Goal: Information Seeking & Learning: Learn about a topic

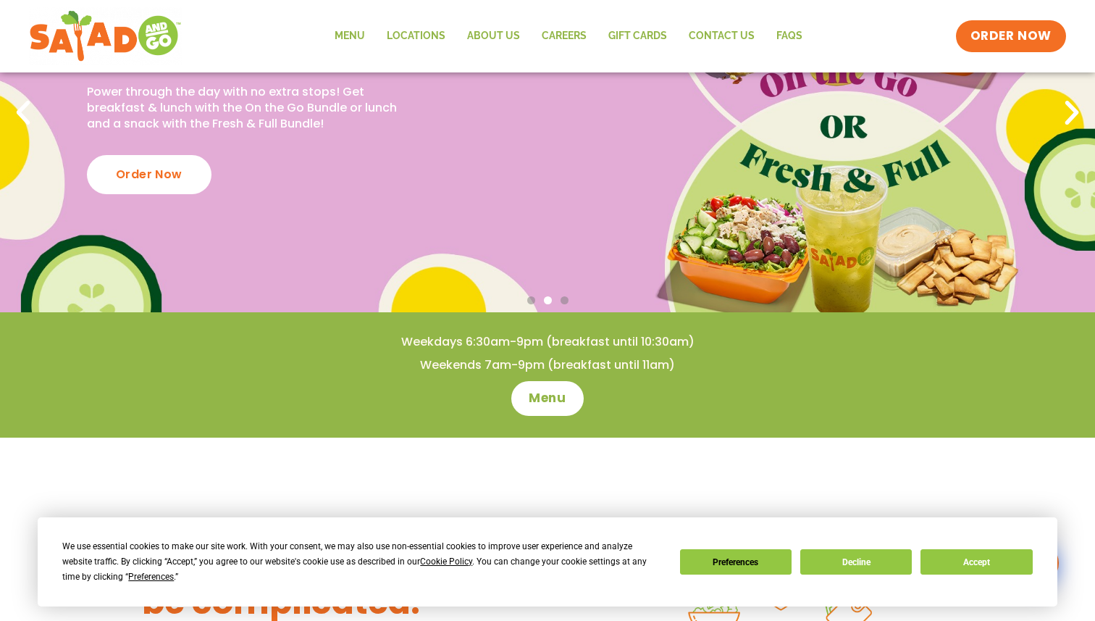
scroll to position [173, 0]
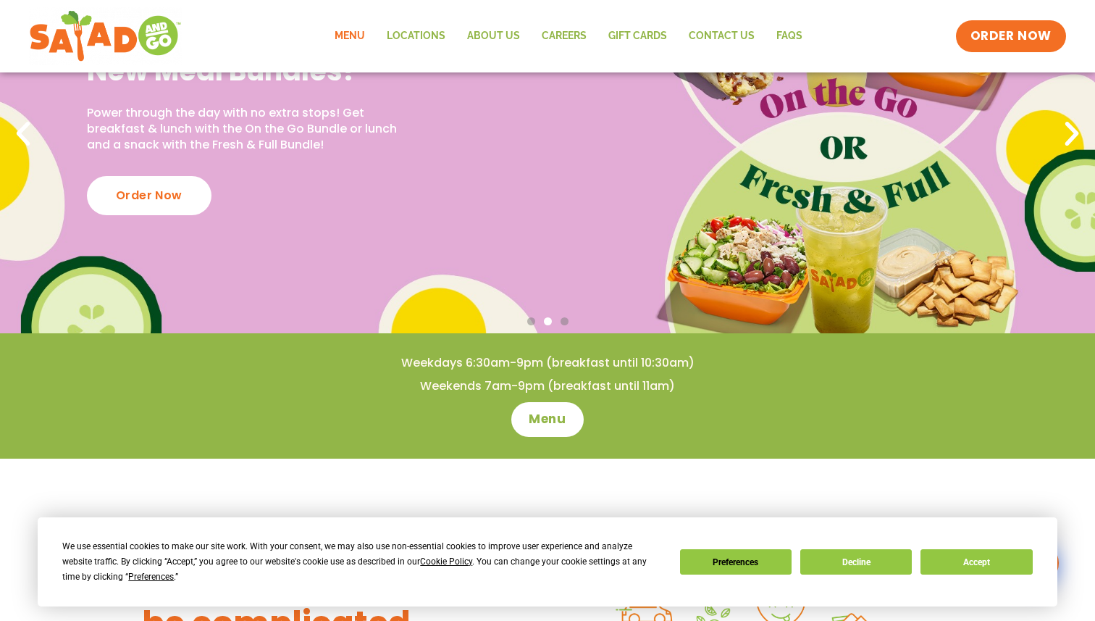
click at [358, 35] on link "Menu" at bounding box center [350, 36] width 52 height 33
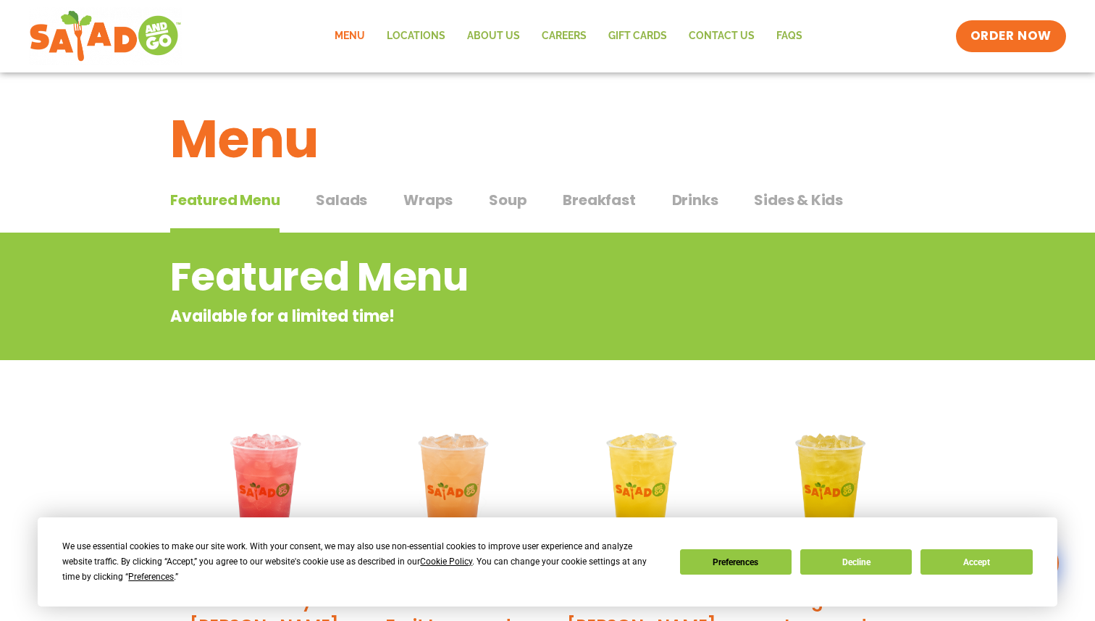
click at [435, 189] on span "Wraps" at bounding box center [427, 200] width 49 height 22
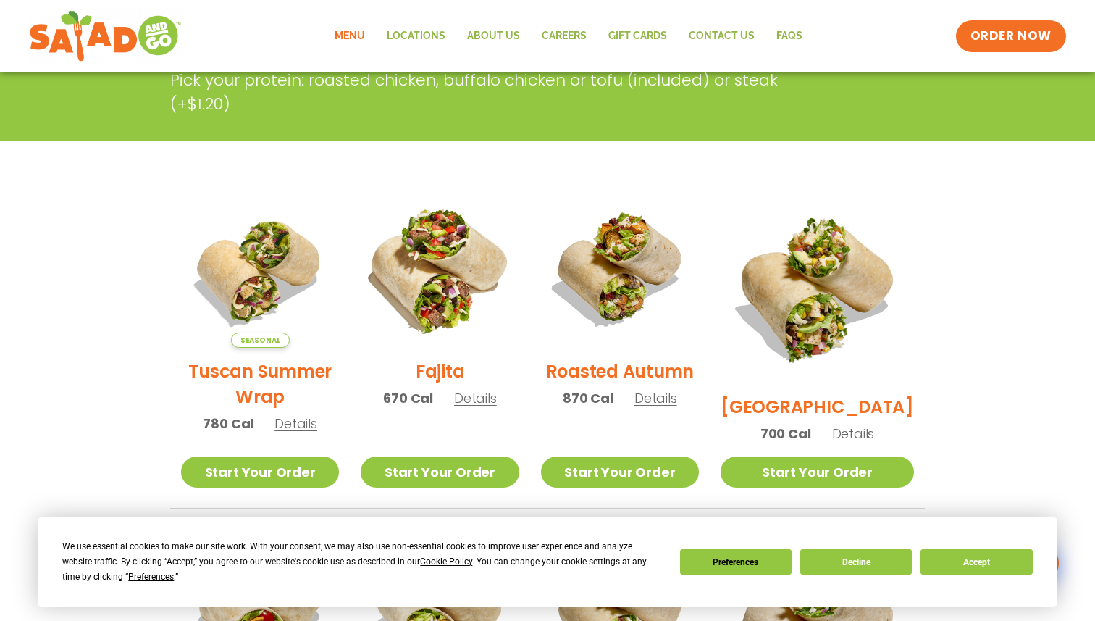
scroll to position [243, 0]
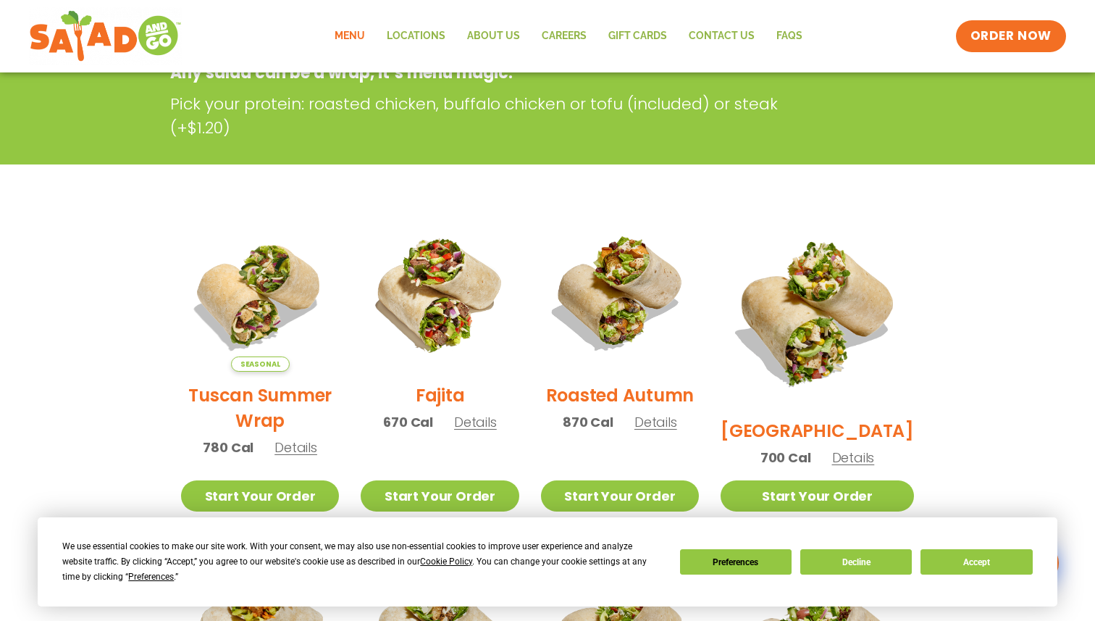
click at [303, 456] on span "Details" at bounding box center [295, 447] width 43 height 18
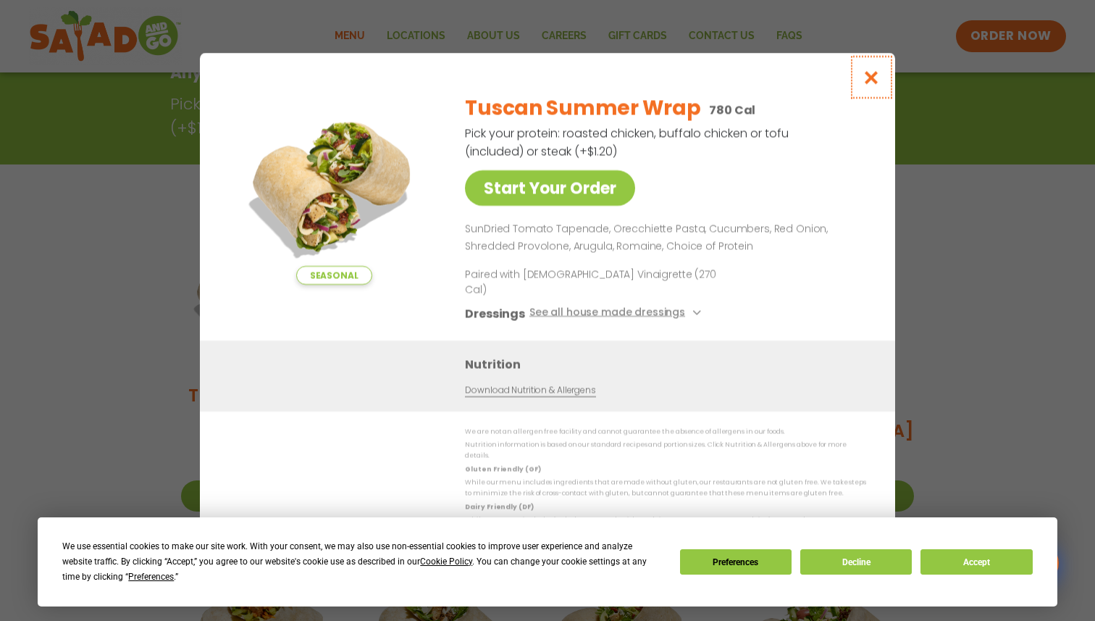
click at [868, 85] on icon "Close modal" at bounding box center [872, 77] width 18 height 15
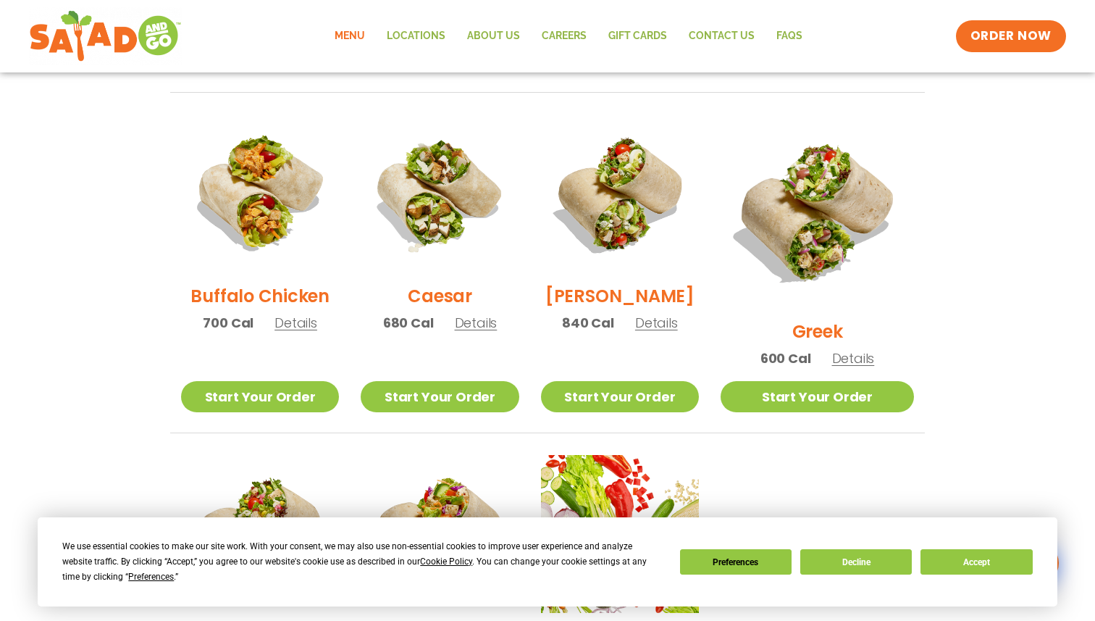
scroll to position [685, 0]
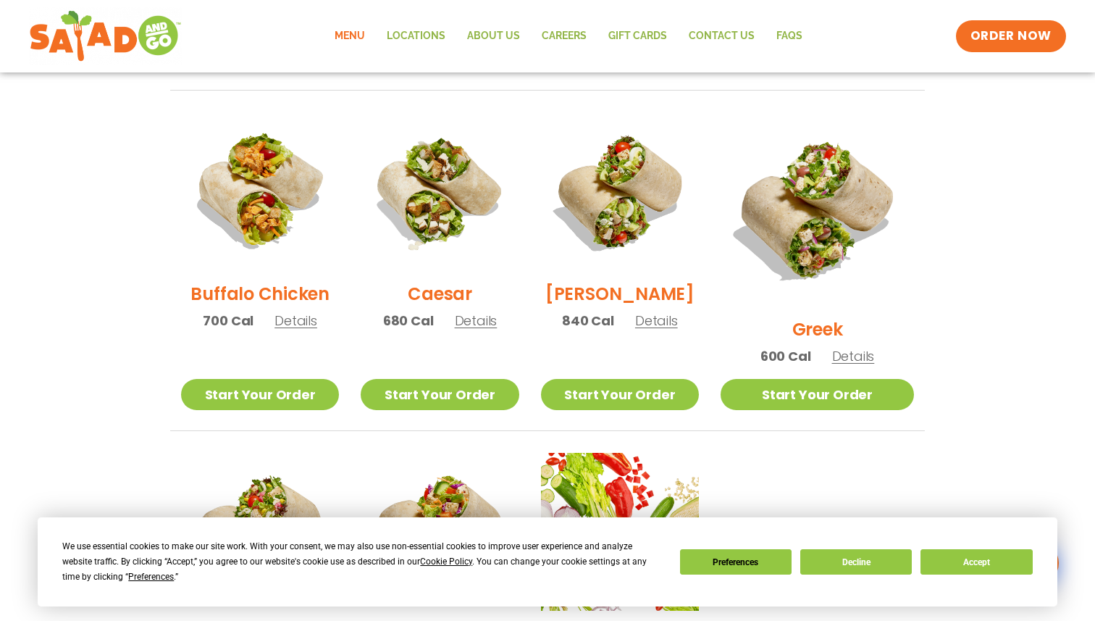
click at [860, 347] on span "Details" at bounding box center [853, 356] width 43 height 18
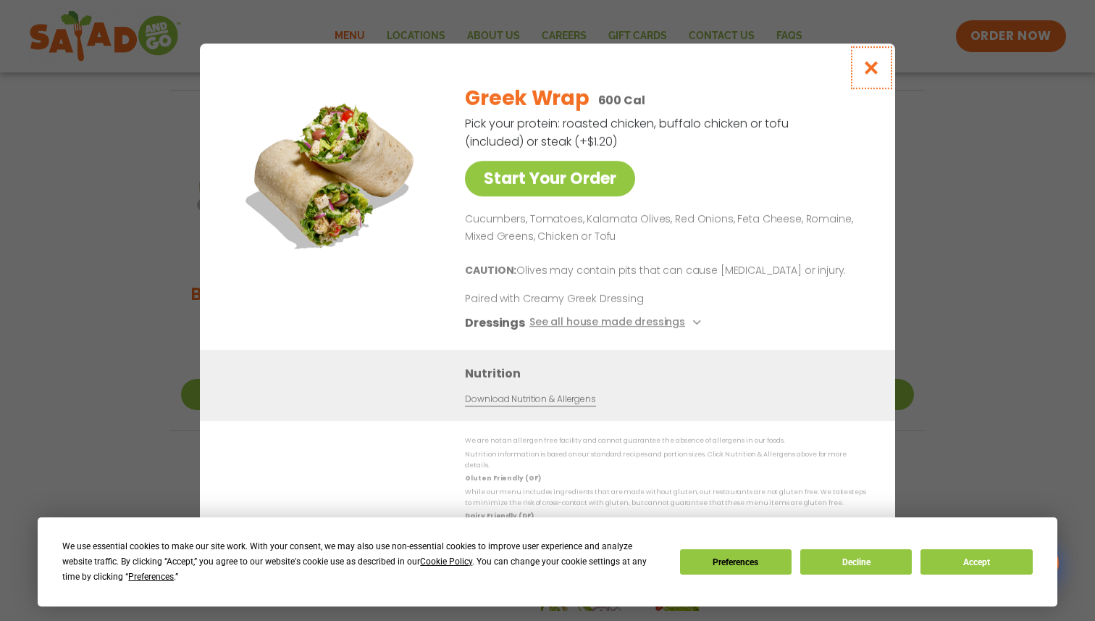
click at [871, 75] on icon "Close modal" at bounding box center [872, 67] width 18 height 15
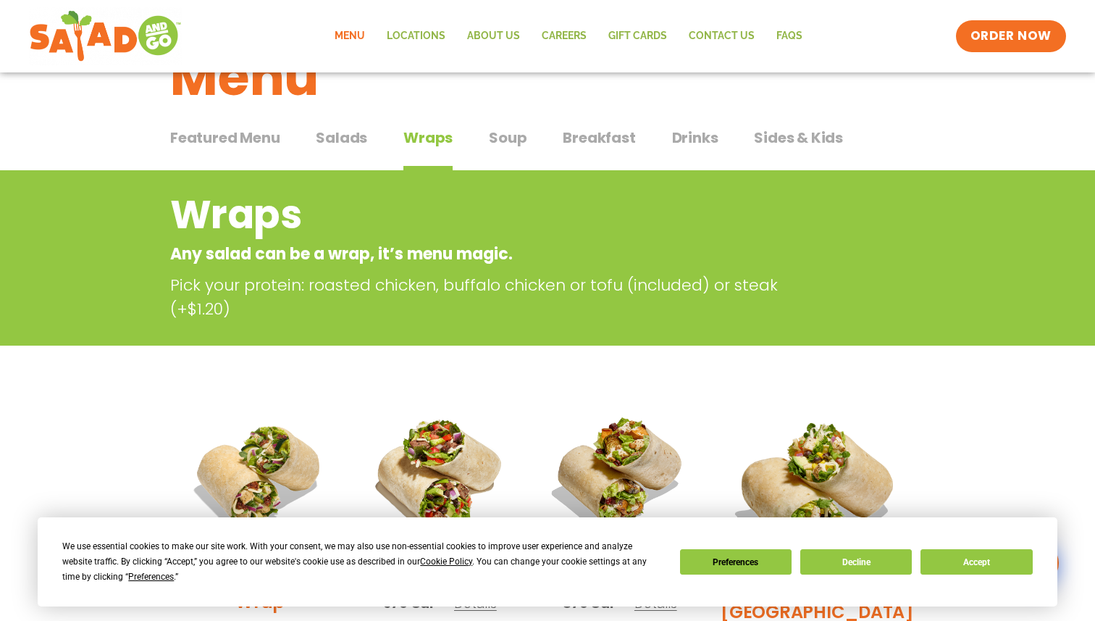
scroll to position [58, 0]
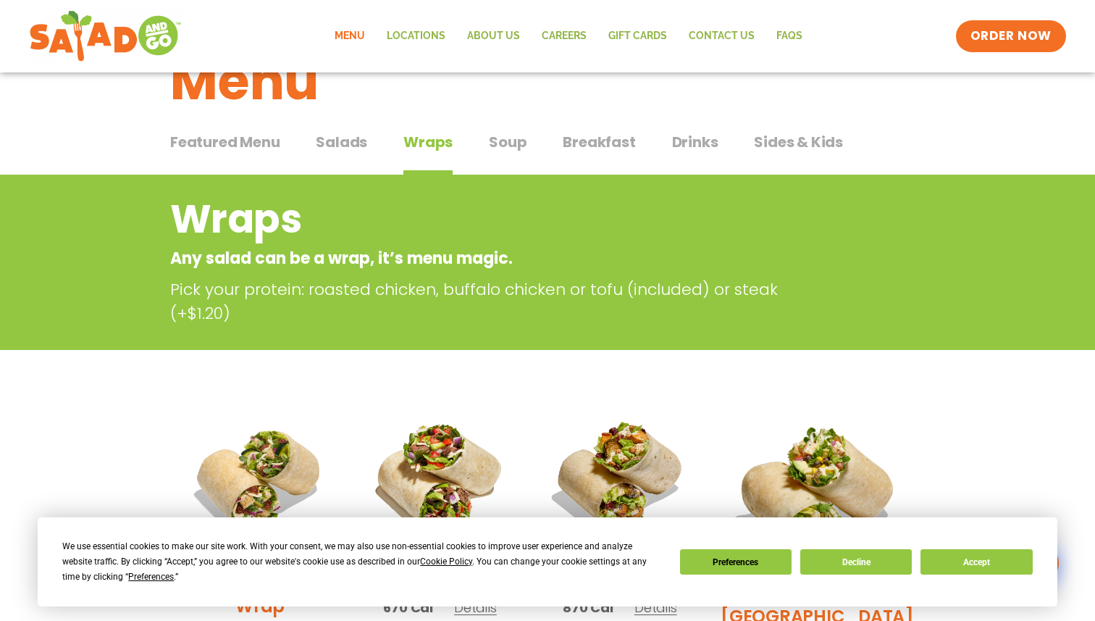
click at [709, 144] on span "Drinks" at bounding box center [695, 142] width 46 height 22
